Goal: Transaction & Acquisition: Purchase product/service

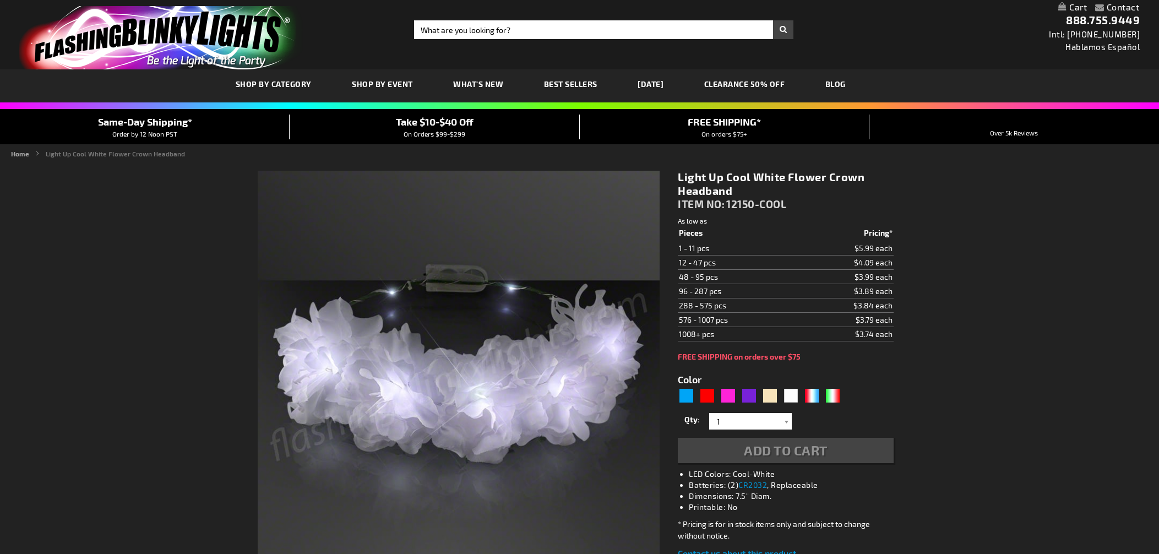
type input "5646"
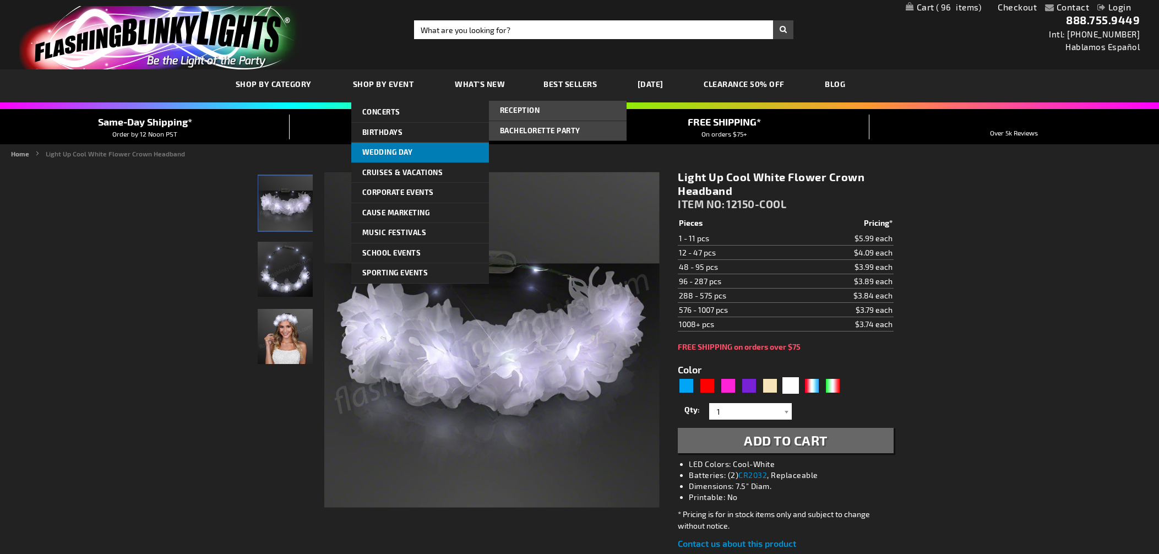
click at [380, 154] on span "Wedding Day" at bounding box center [387, 152] width 51 height 9
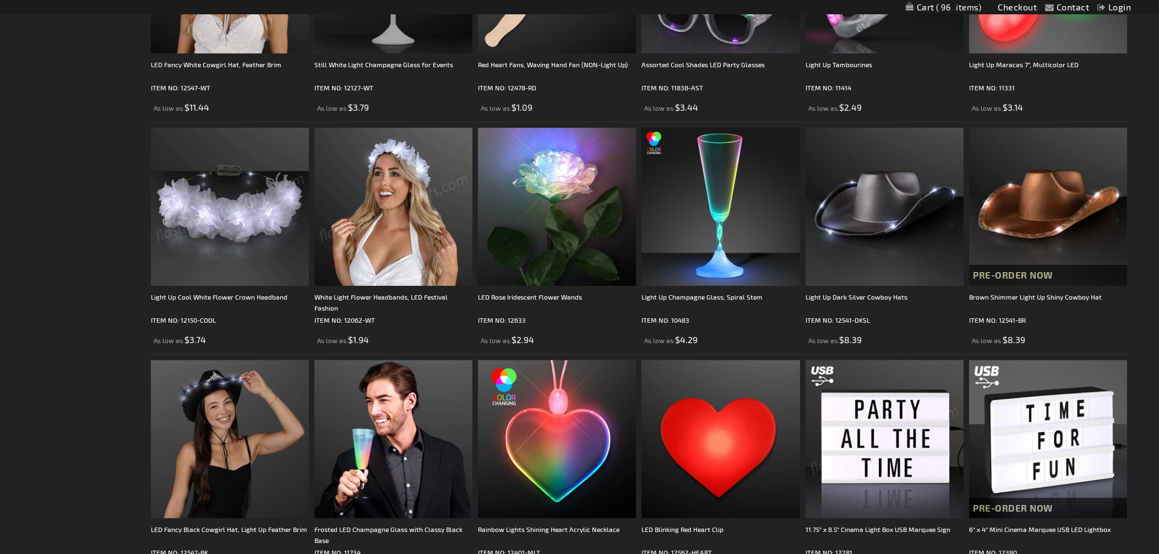
scroll to position [849, 0]
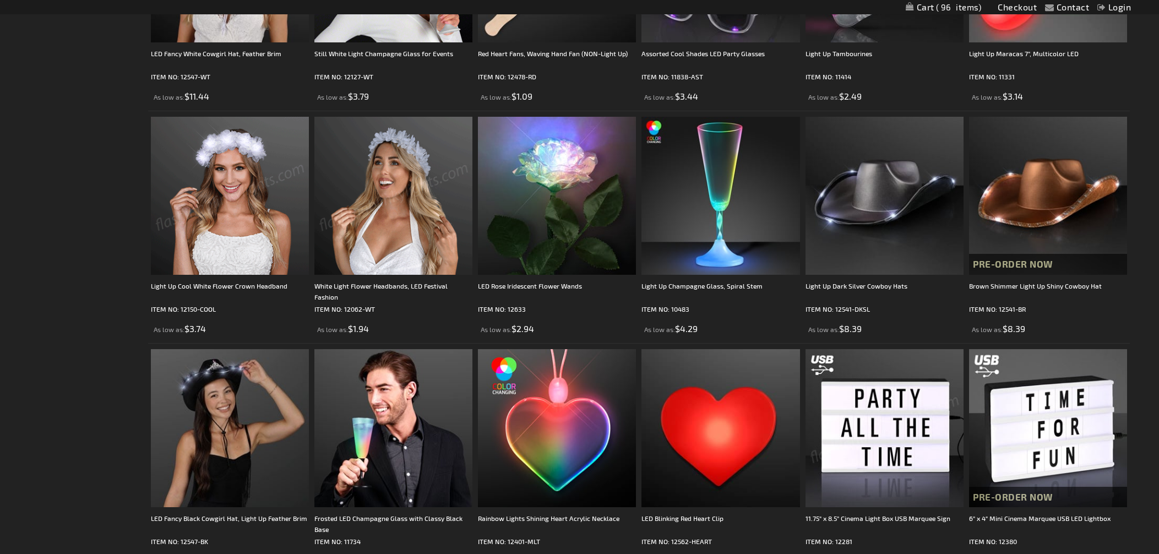
click at [406, 194] on img at bounding box center [394, 196] width 158 height 158
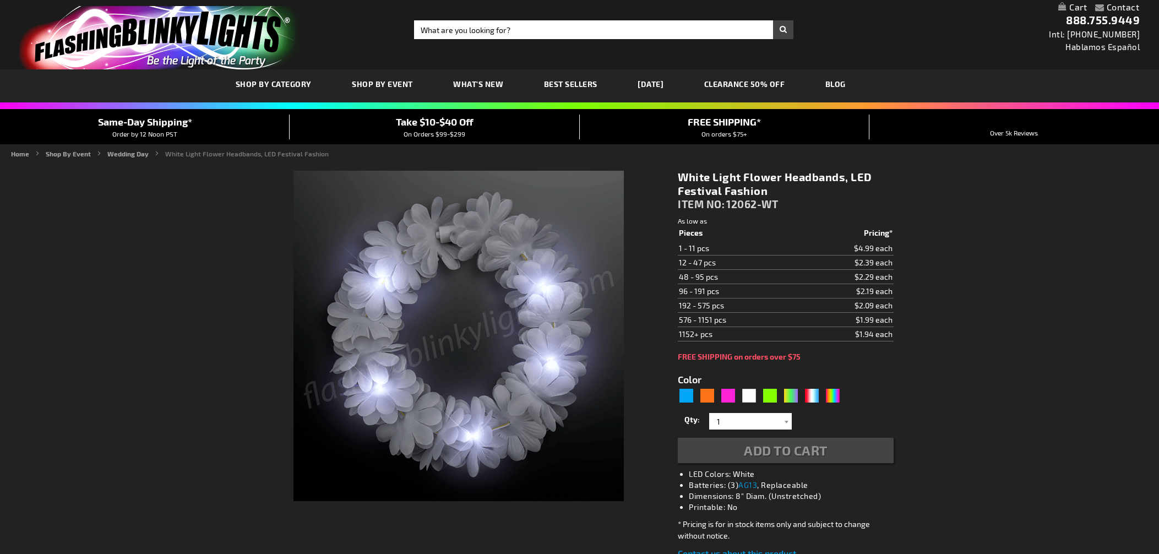
type input "5646"
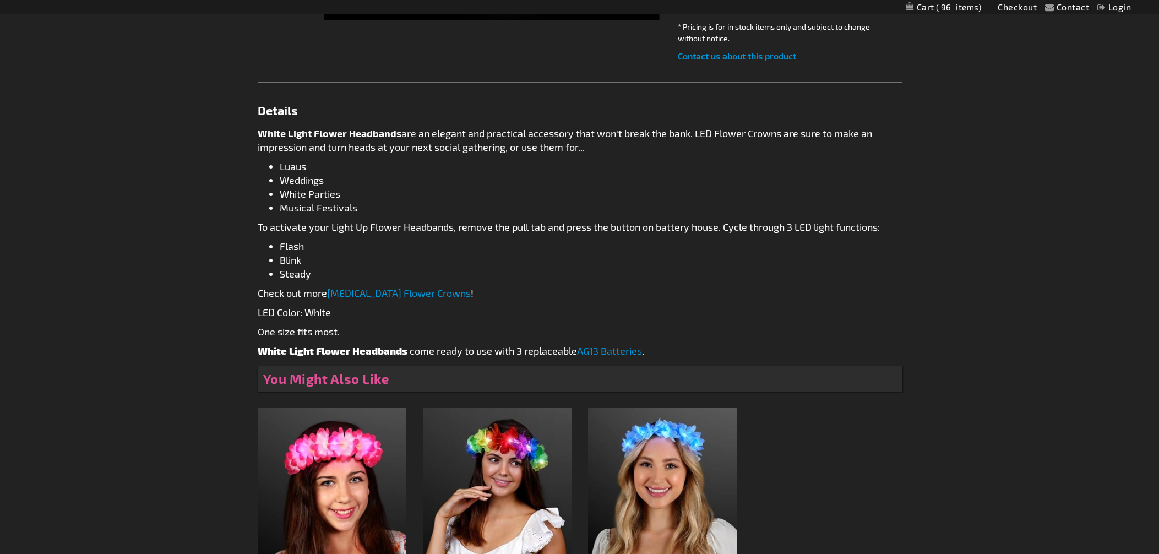
scroll to position [511, 0]
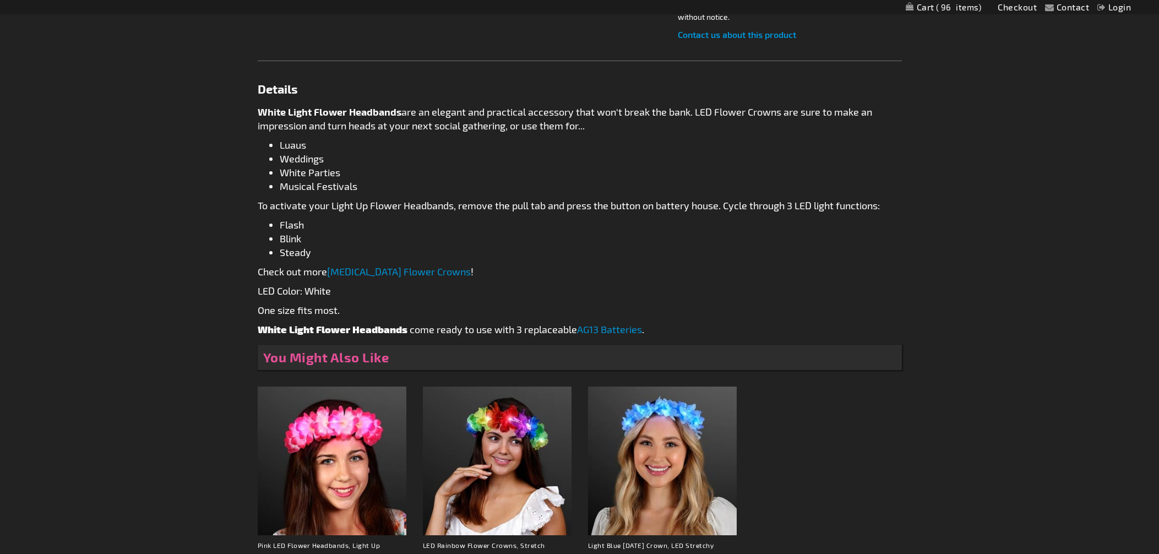
click at [377, 272] on link "[MEDICAL_DATA] Flower Crowns" at bounding box center [399, 271] width 144 height 12
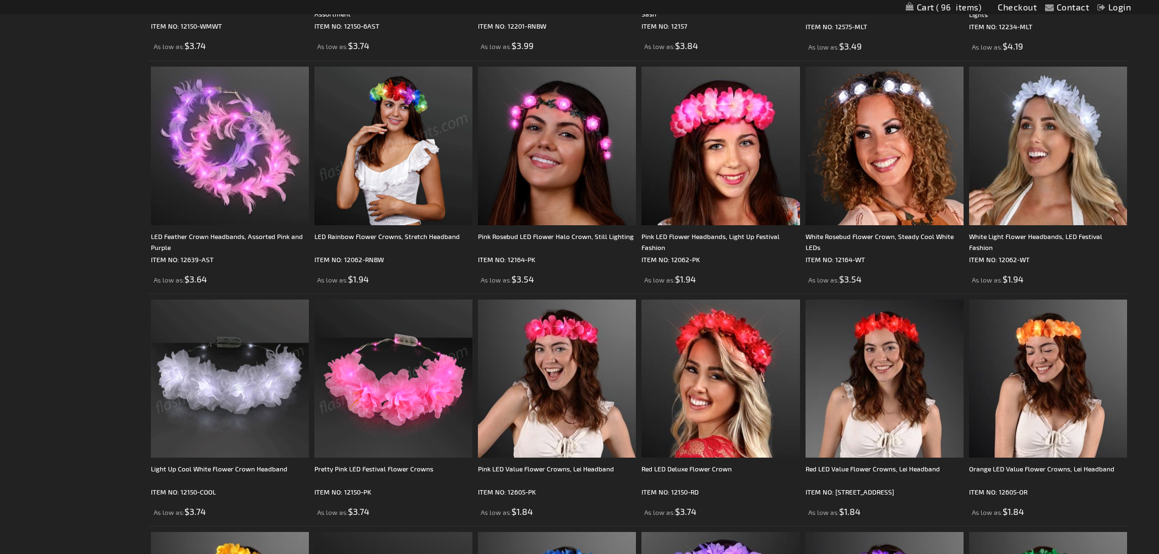
scroll to position [376, 0]
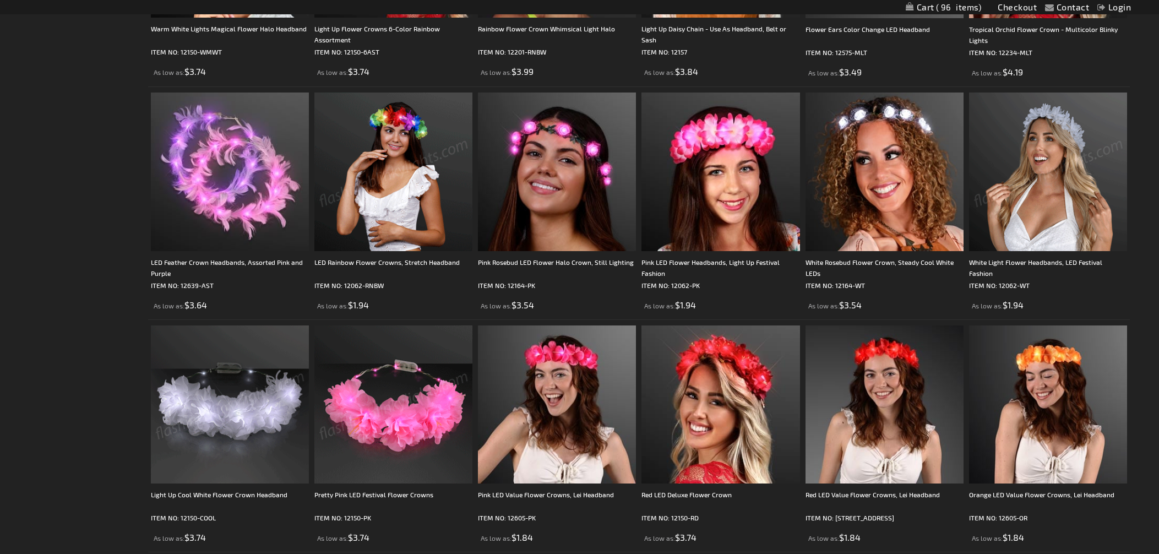
click at [1049, 238] on img at bounding box center [1048, 172] width 158 height 158
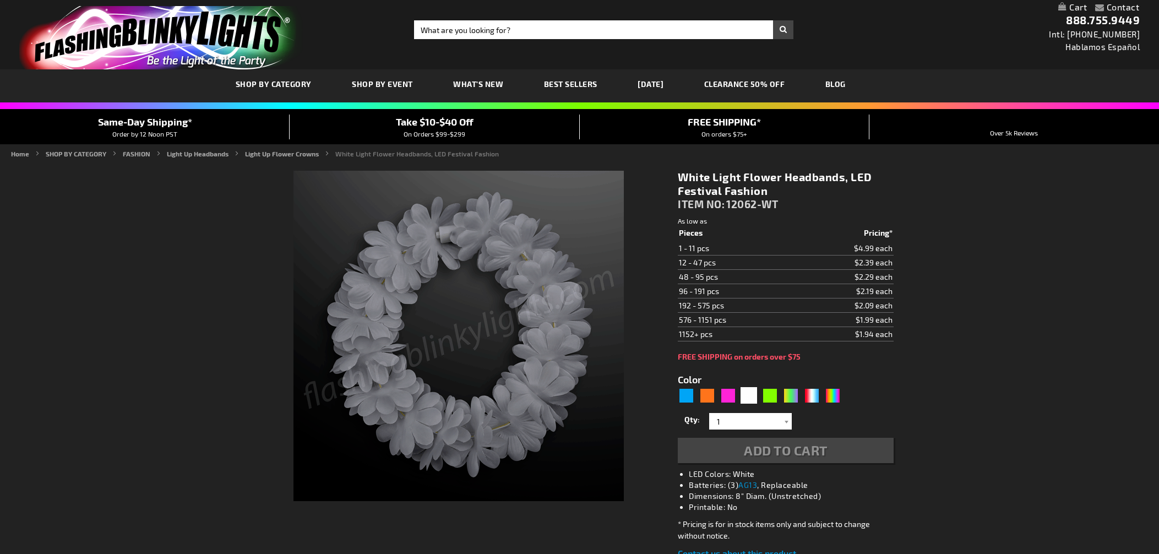
type input "5646"
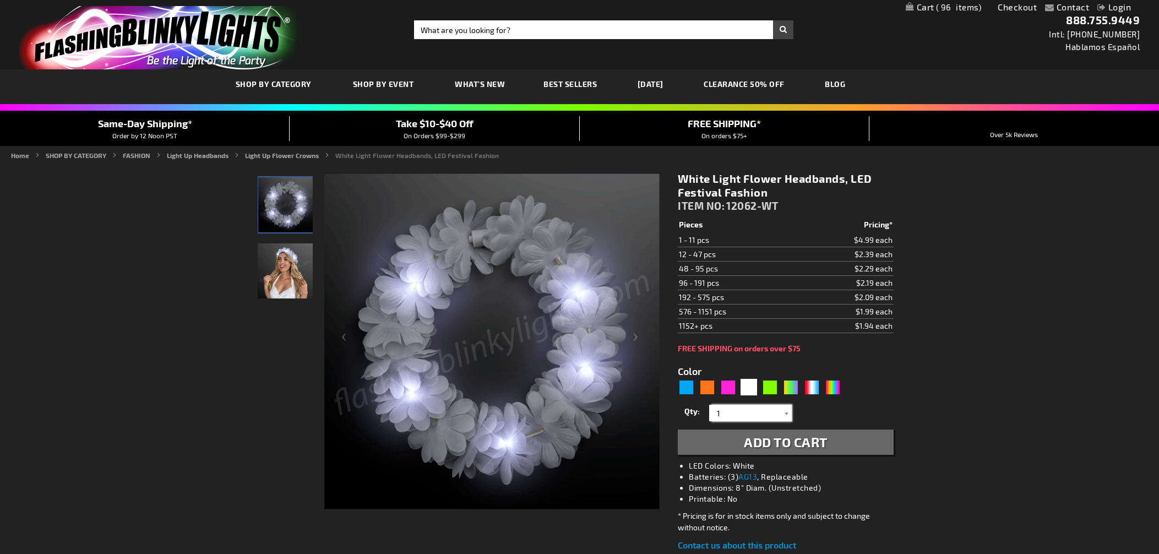
click at [727, 414] on input "1" at bounding box center [752, 413] width 80 height 17
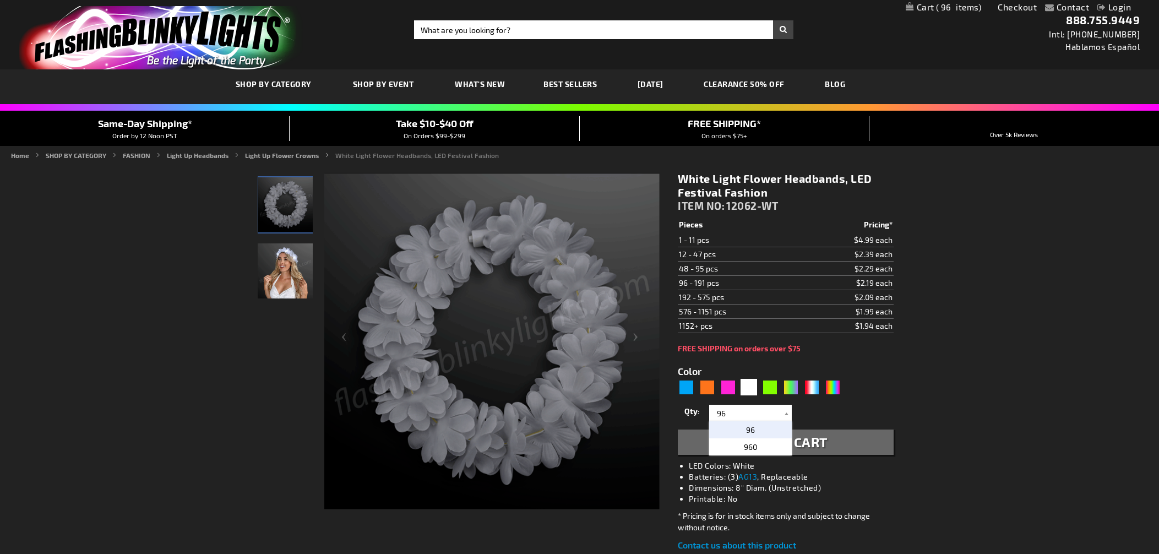
click at [766, 426] on p "96" at bounding box center [750, 429] width 83 height 17
click at [783, 445] on span "Add to Cart" at bounding box center [786, 442] width 84 height 16
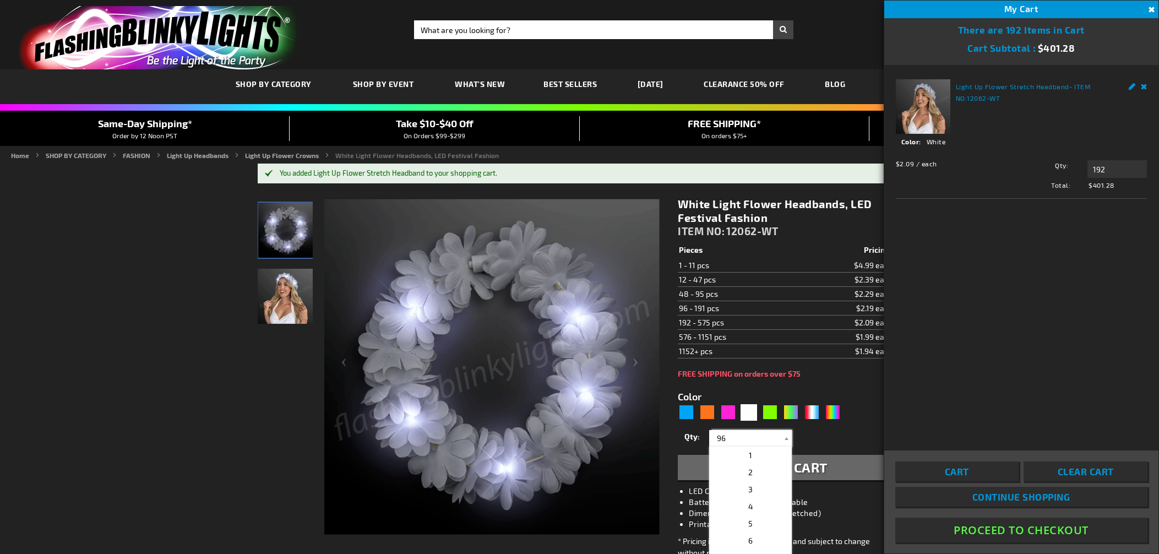
click at [728, 440] on input "96" at bounding box center [752, 438] width 80 height 17
type input "9"
type input "48"
click at [750, 456] on span "48" at bounding box center [751, 455] width 10 height 9
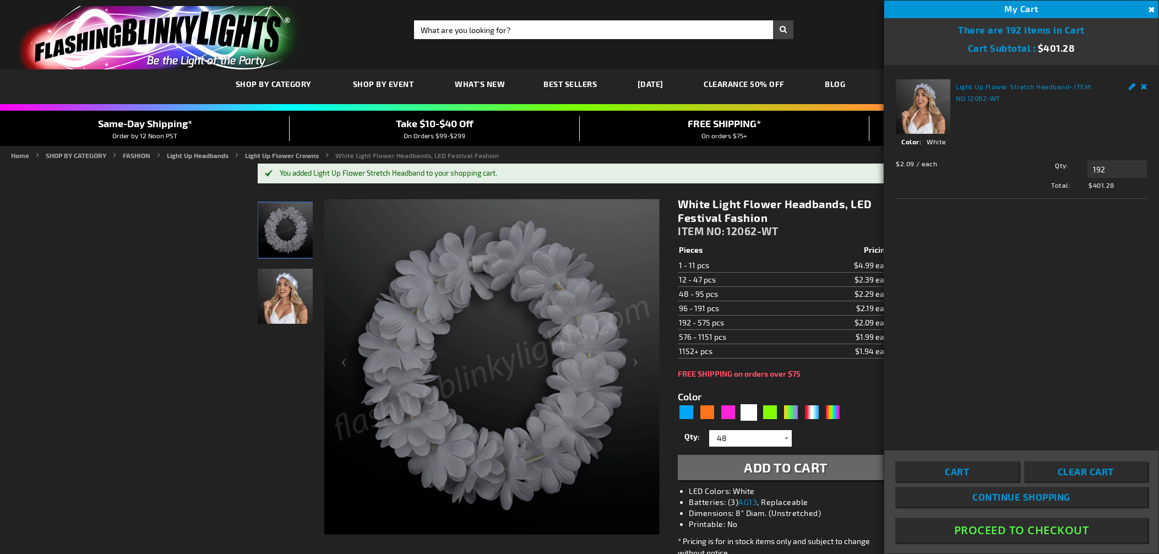
click at [1093, 473] on span "Clear Cart" at bounding box center [1086, 471] width 56 height 11
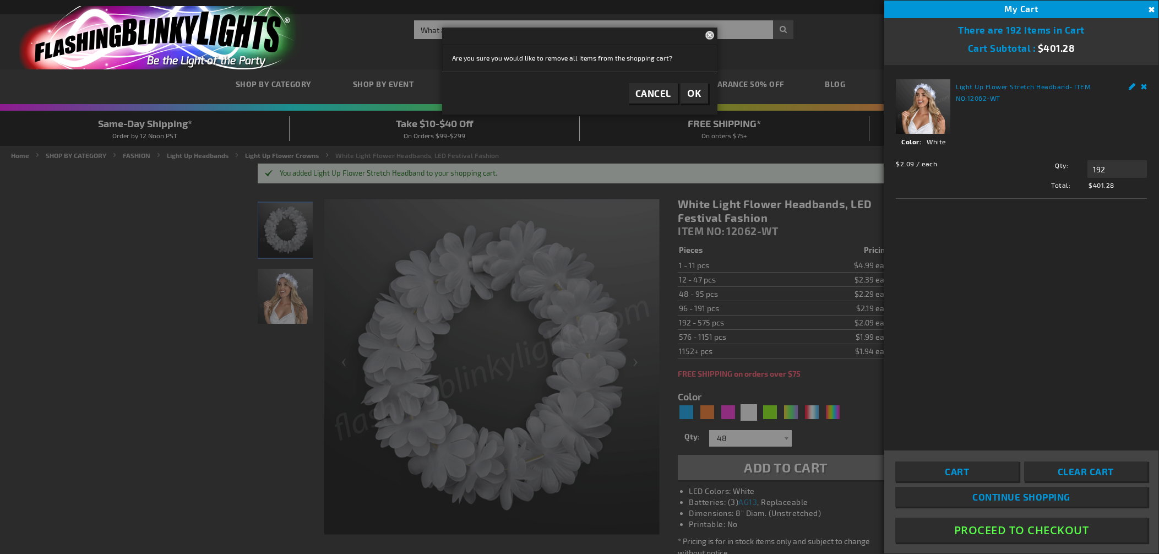
click at [1076, 469] on span "Clear Cart" at bounding box center [1086, 471] width 56 height 11
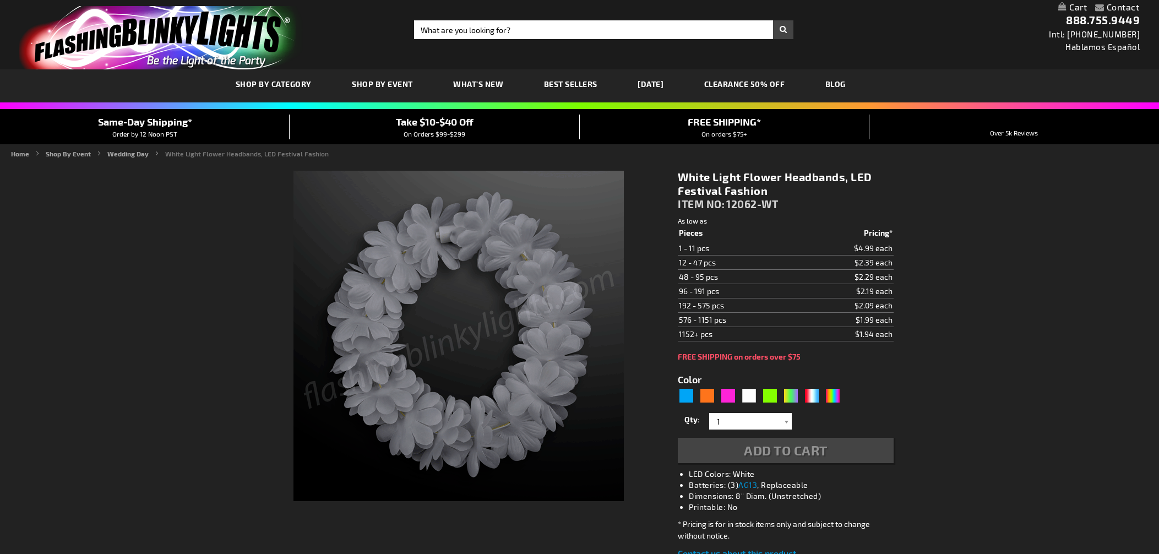
type input "5646"
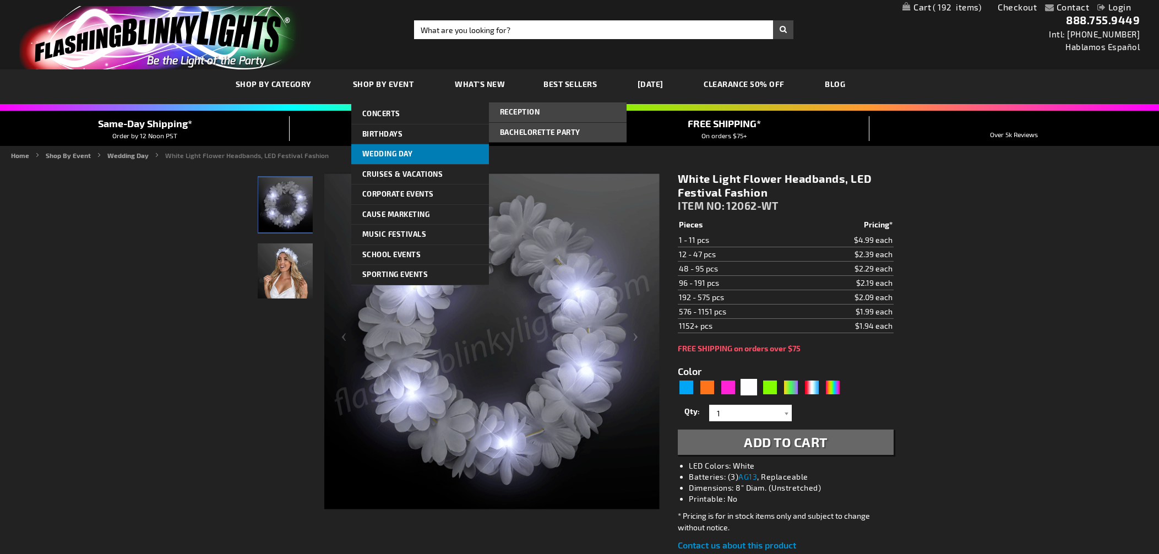
click at [402, 156] on span "Wedding Day" at bounding box center [387, 153] width 51 height 9
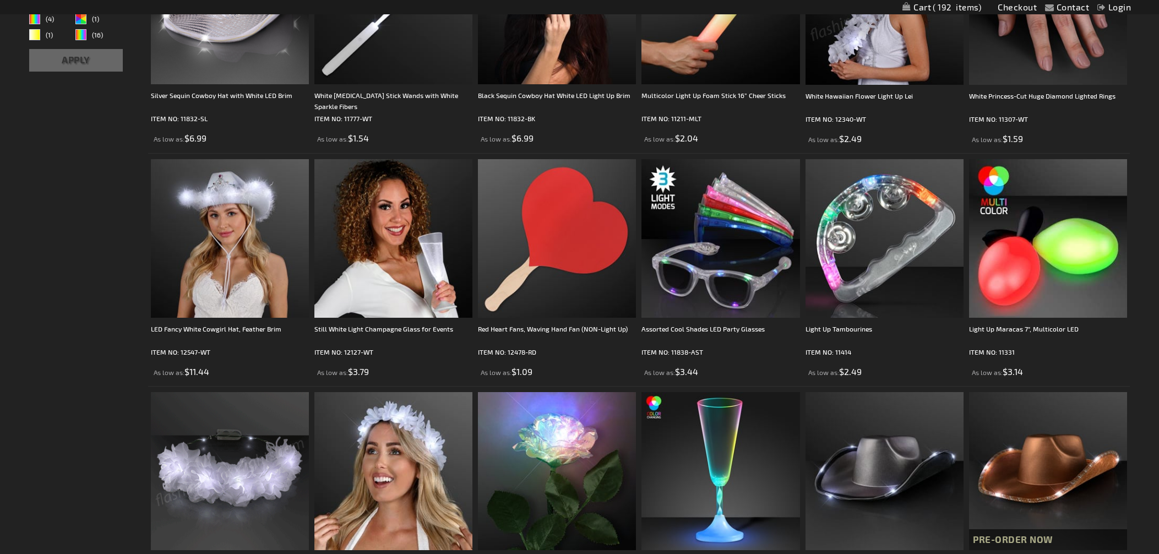
scroll to position [604, 0]
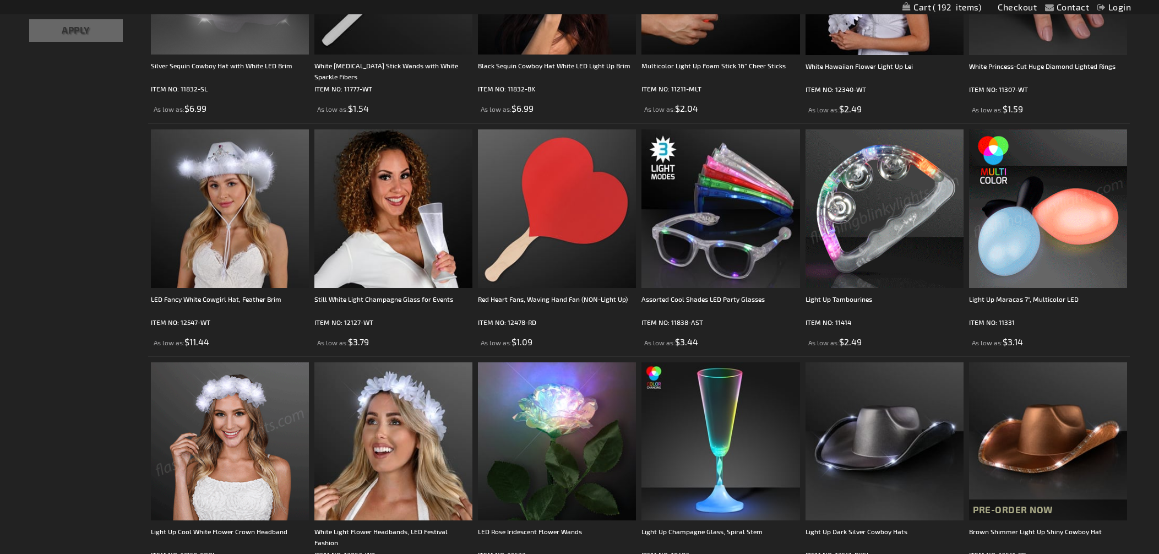
click at [1094, 256] on img at bounding box center [1048, 208] width 158 height 158
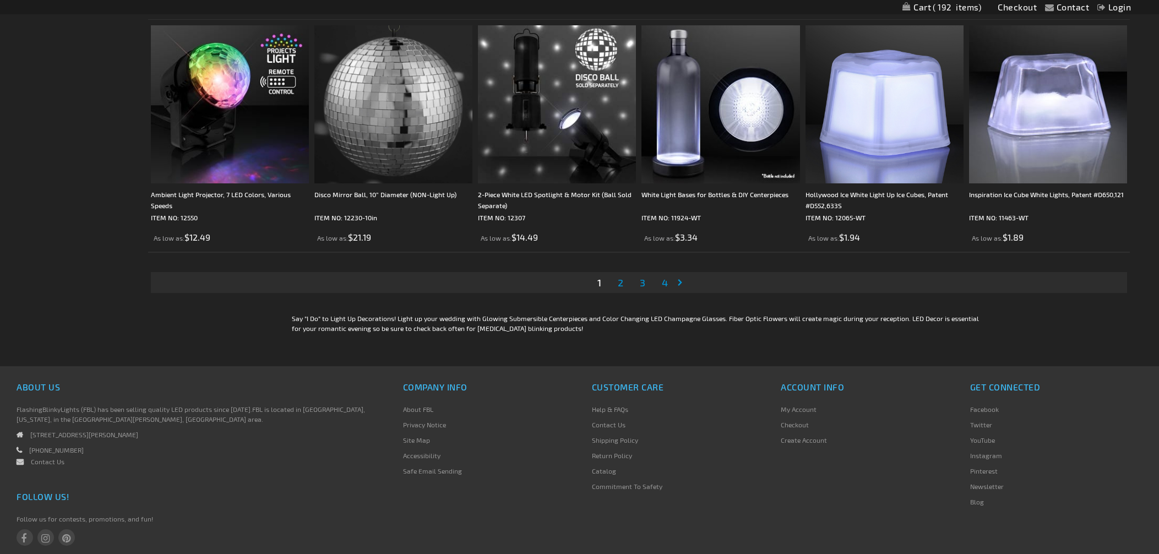
scroll to position [2605, 0]
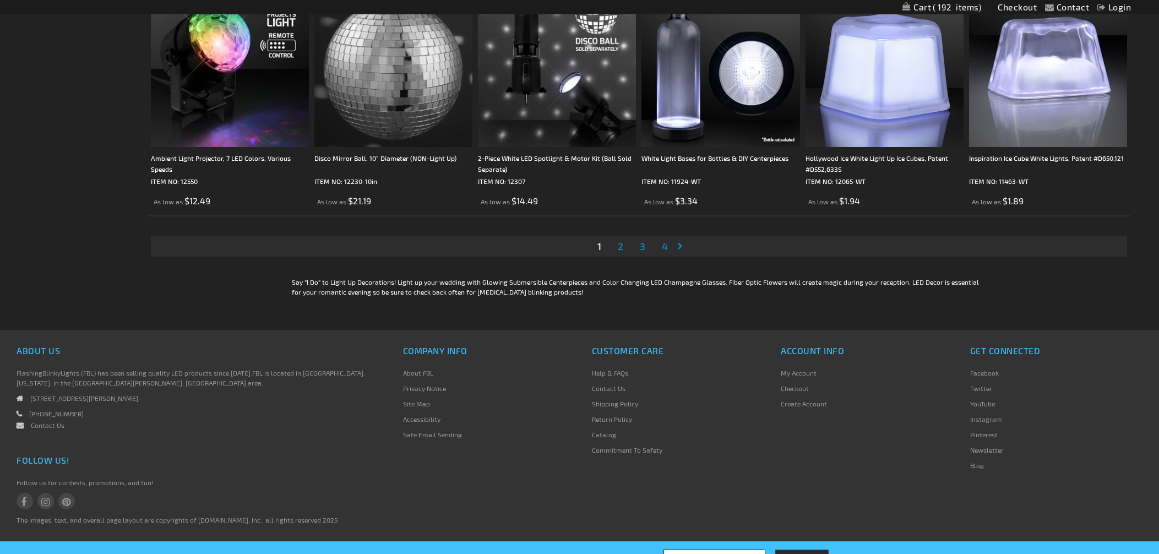
click at [623, 248] on span "2" at bounding box center [621, 246] width 6 height 12
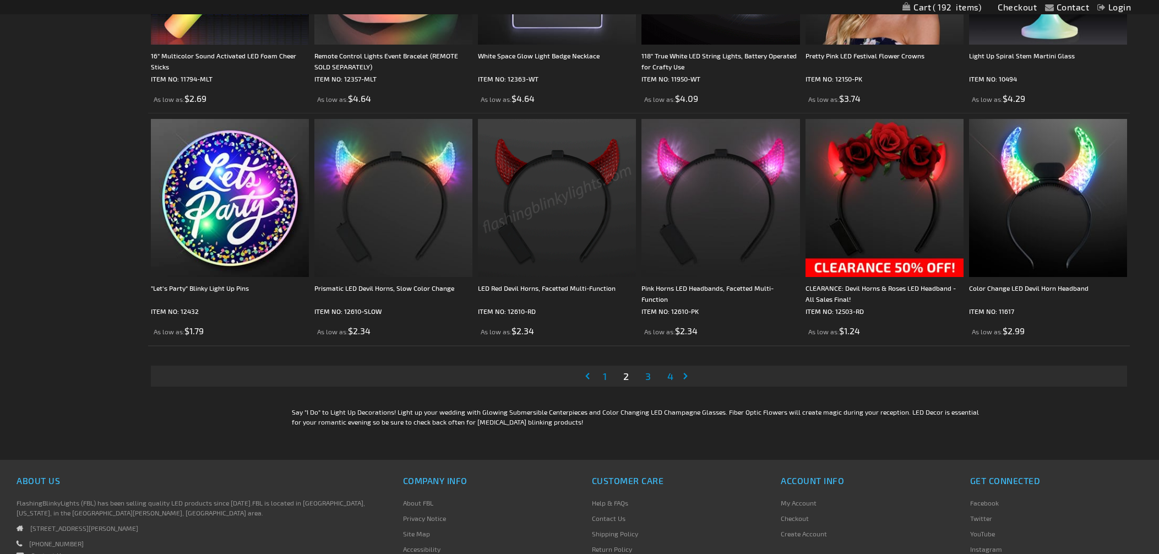
scroll to position [2477, 0]
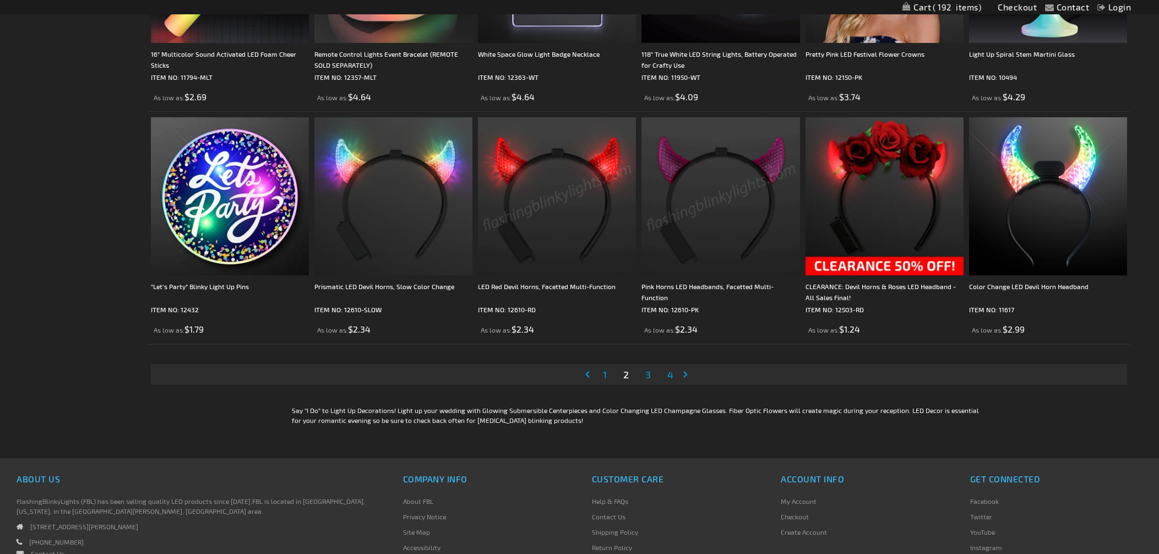
click at [650, 375] on span "3" at bounding box center [649, 374] width 6 height 12
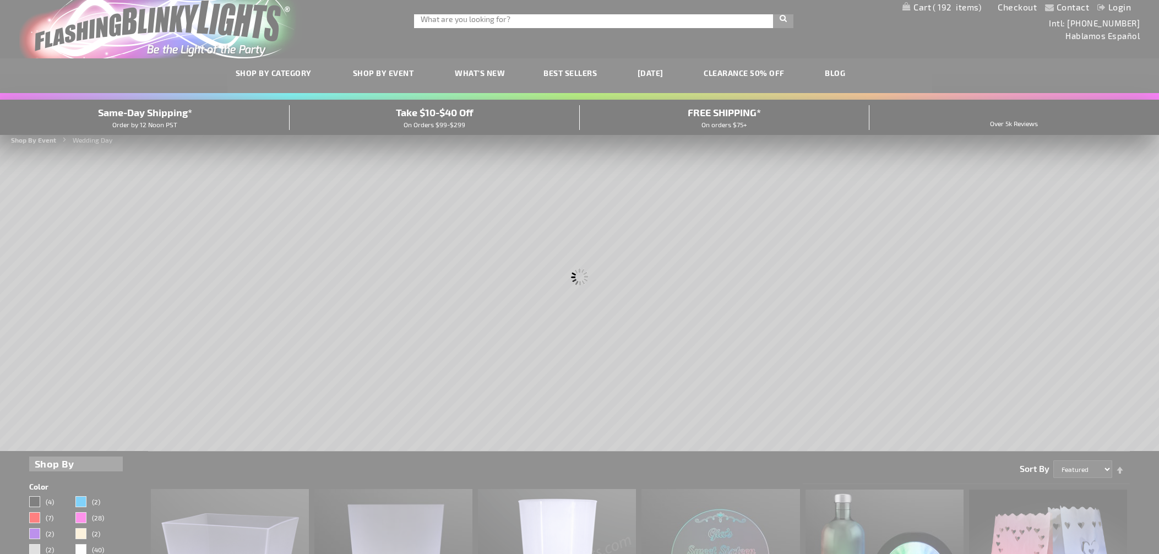
scroll to position [0, 0]
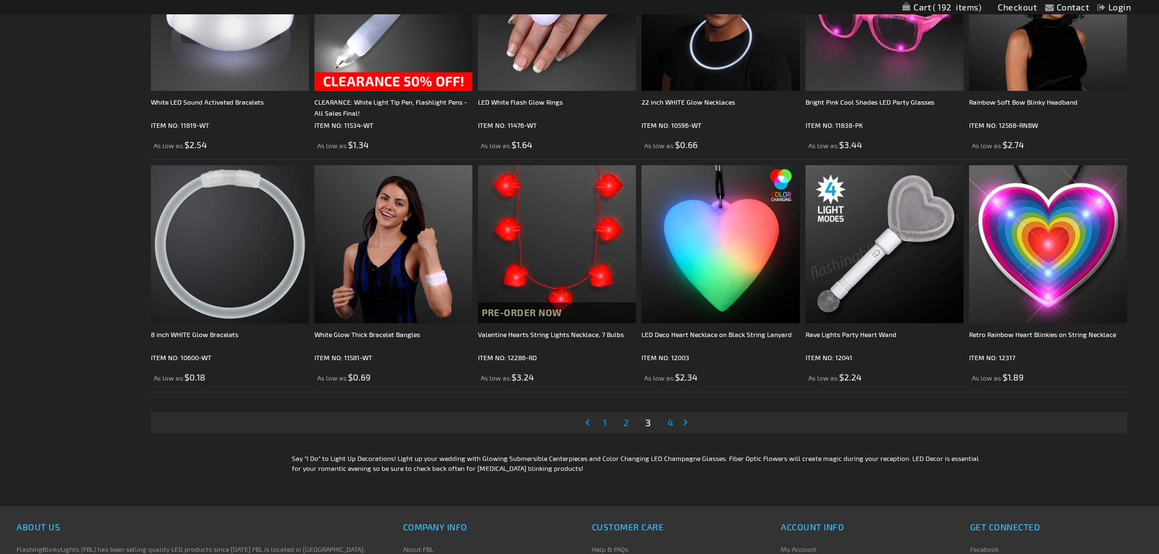
scroll to position [2437, 0]
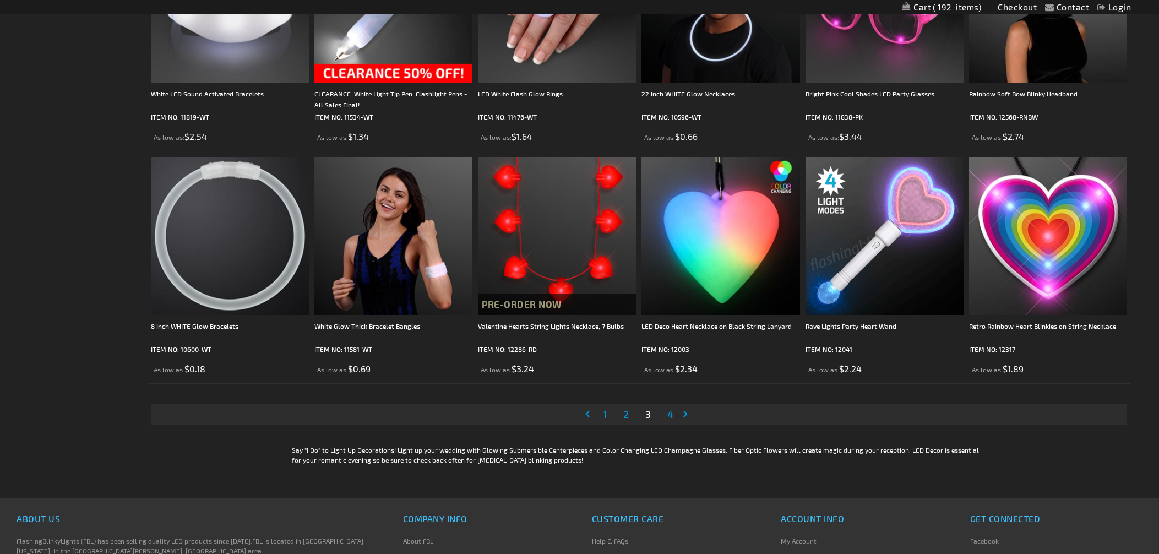
click at [671, 419] on span "4" at bounding box center [671, 414] width 6 height 12
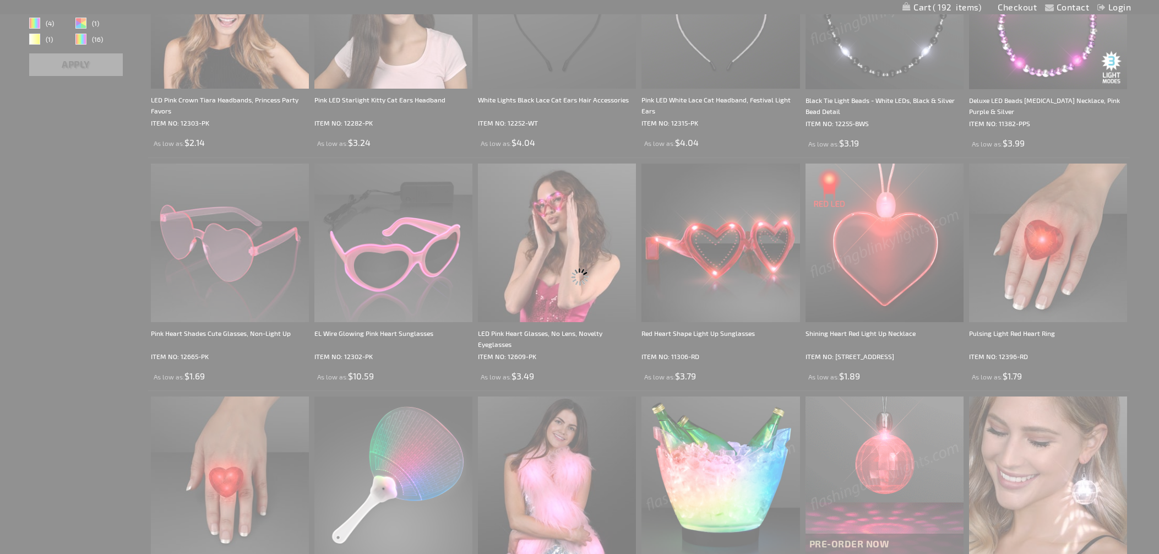
scroll to position [137, 0]
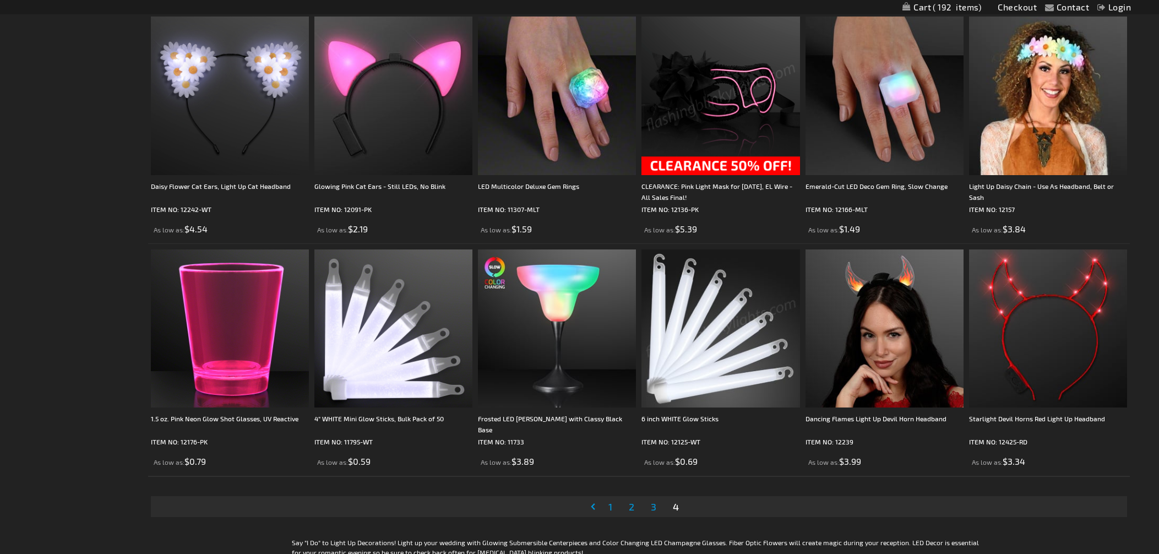
scroll to position [558, 0]
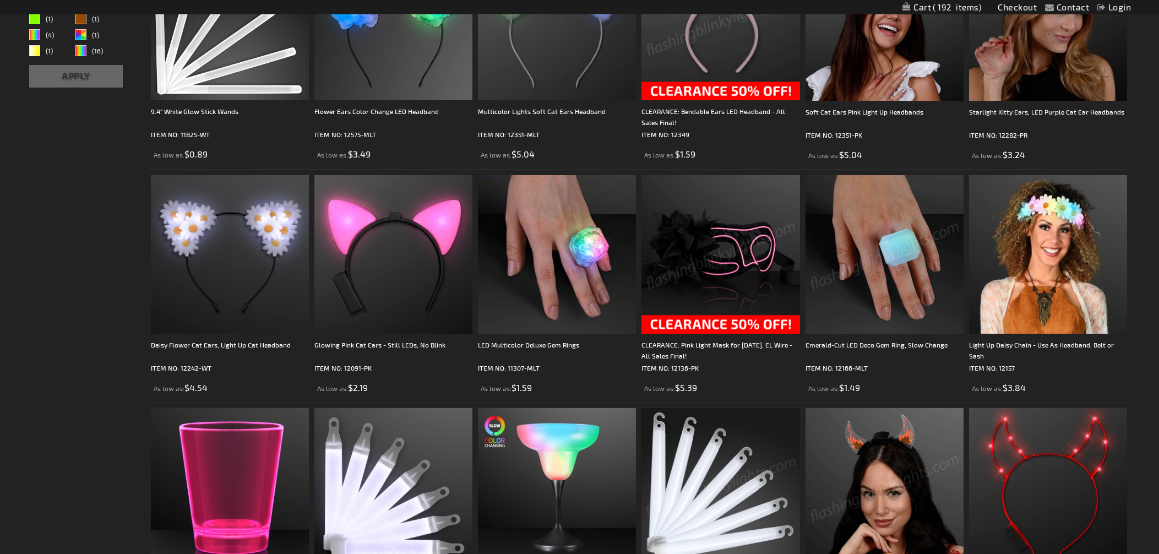
click at [914, 304] on img at bounding box center [885, 254] width 158 height 158
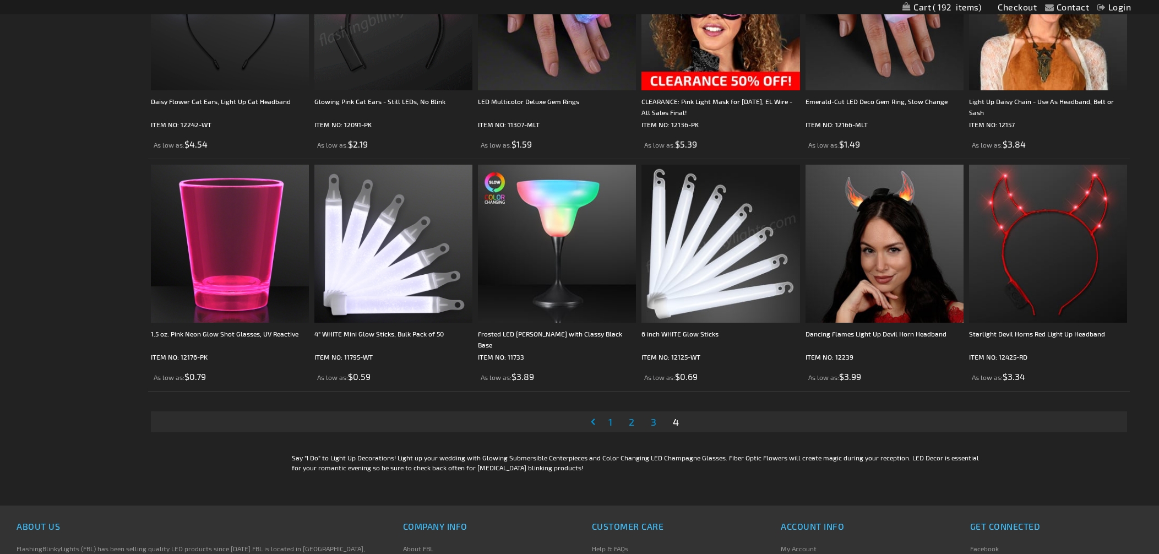
scroll to position [854, 0]
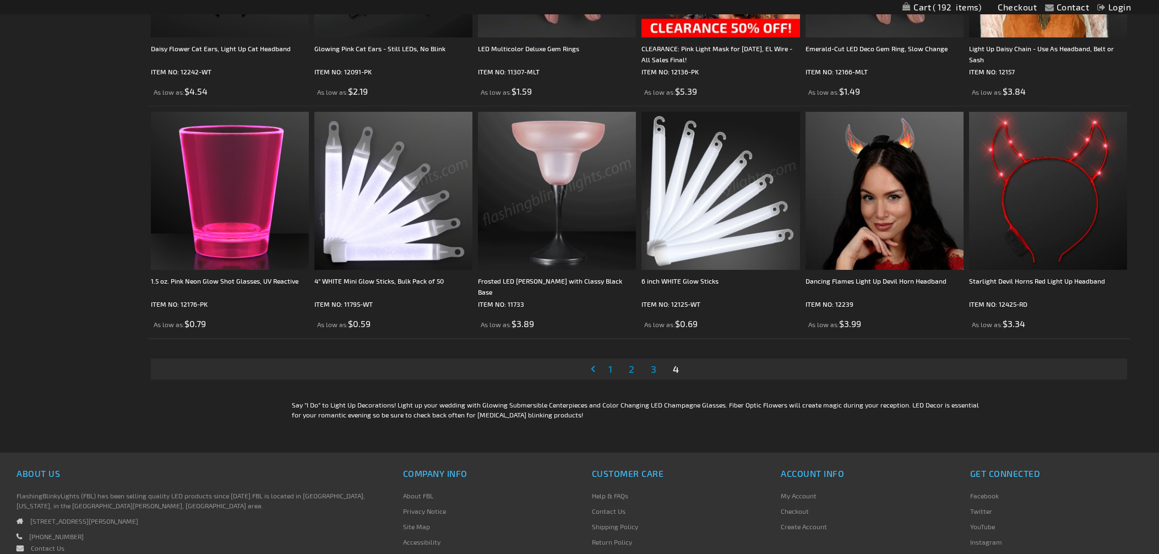
click at [677, 373] on span "4" at bounding box center [676, 369] width 6 height 12
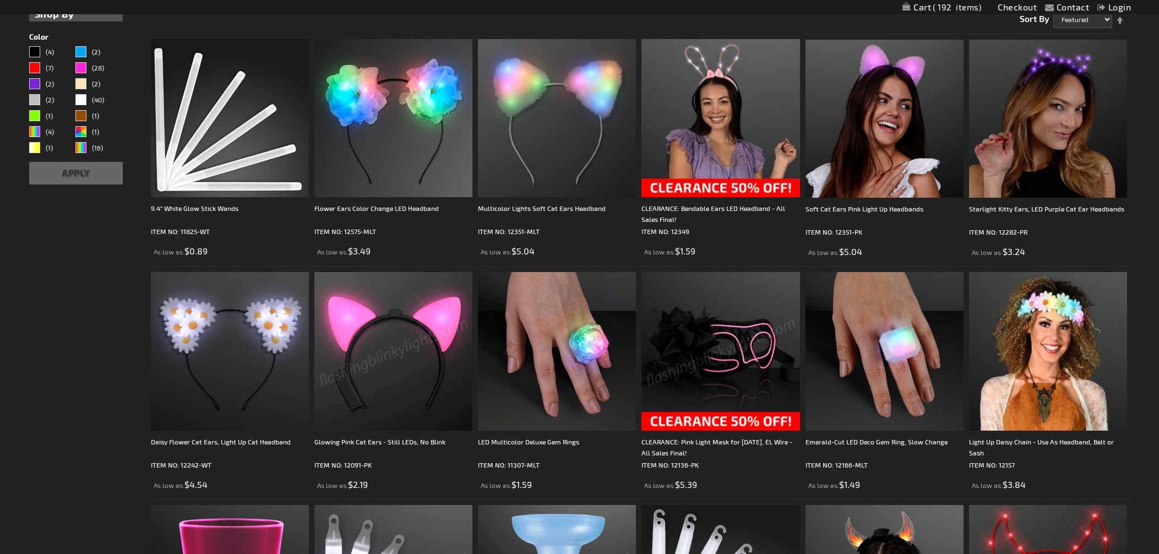
scroll to position [505, 0]
